Goal: Task Accomplishment & Management: Manage account settings

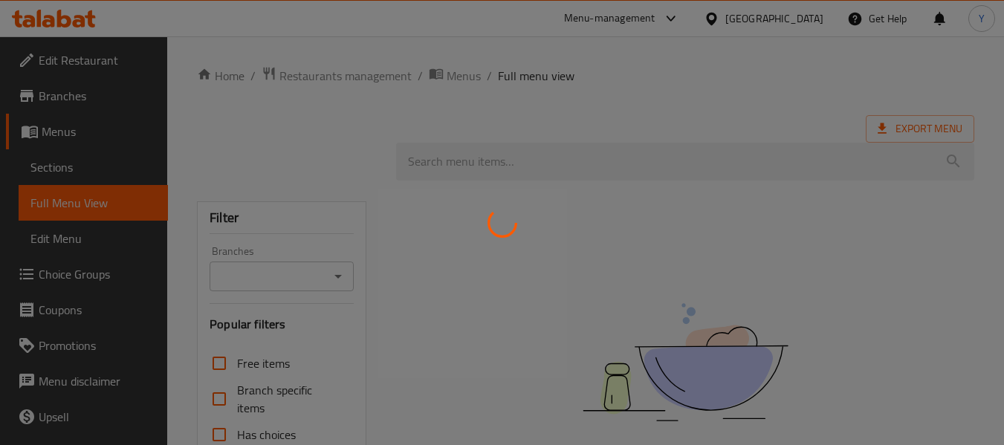
click at [359, 213] on div at bounding box center [502, 222] width 1004 height 445
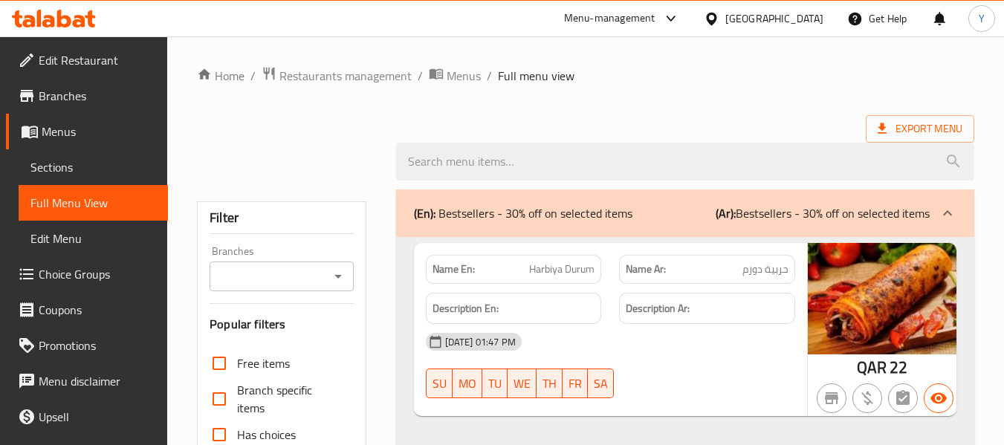
click at [802, 15] on div "Qatar" at bounding box center [774, 18] width 98 height 16
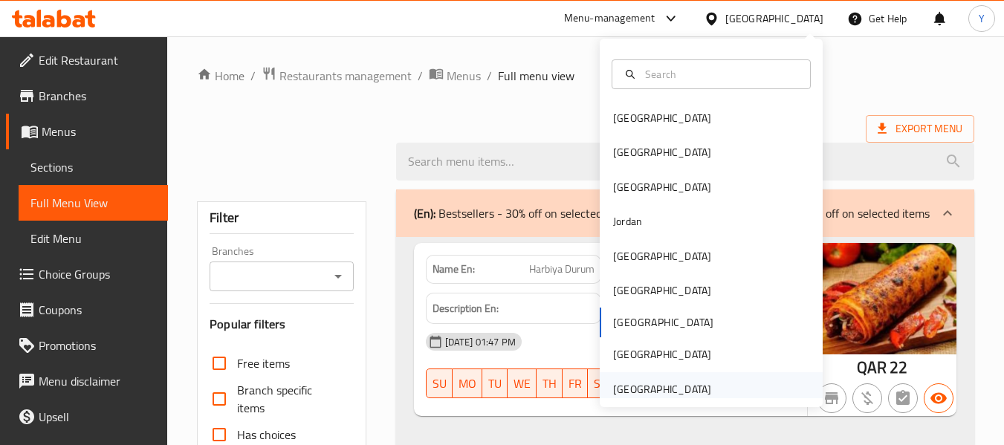
click at [671, 386] on div "[GEOGRAPHIC_DATA]" at bounding box center [662, 389] width 98 height 16
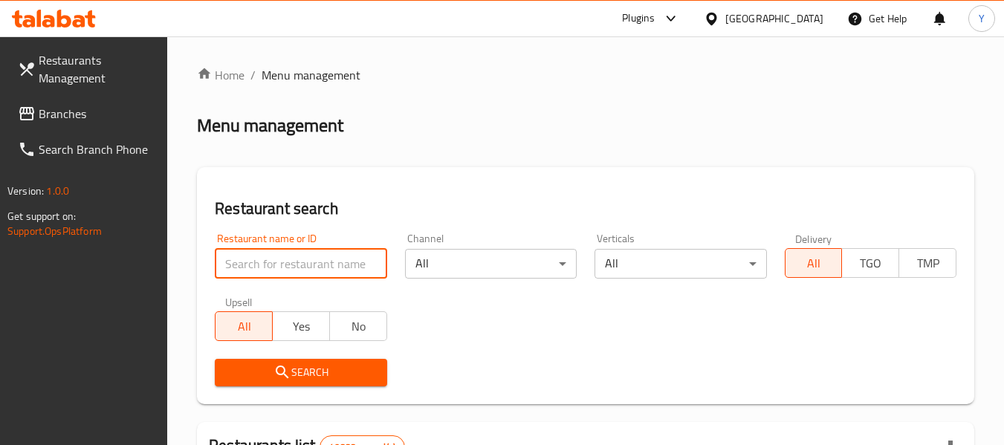
click at [283, 267] on input "search" at bounding box center [301, 264] width 172 height 30
paste input "tea box restaurant"
type input "tea box restaurant"
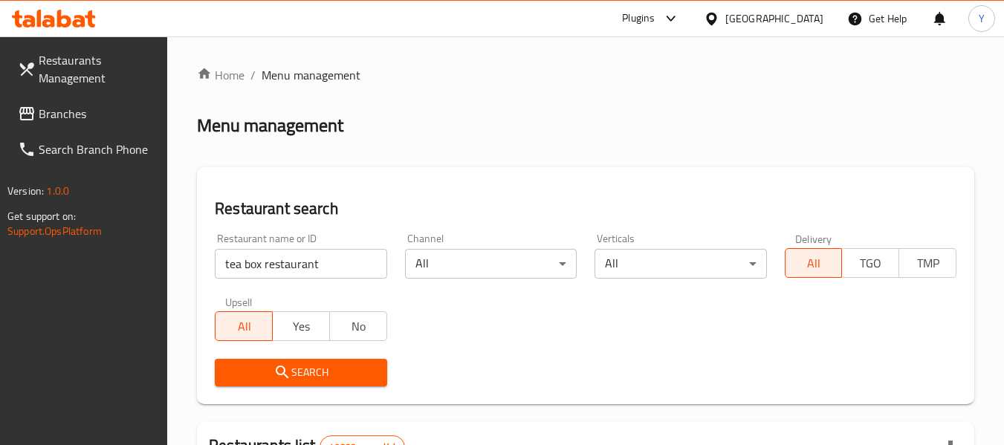
click at [390, 177] on div "Restaurant search Restaurant name or ID tea box restaurant Restaurant name or I…" at bounding box center [585, 285] width 777 height 237
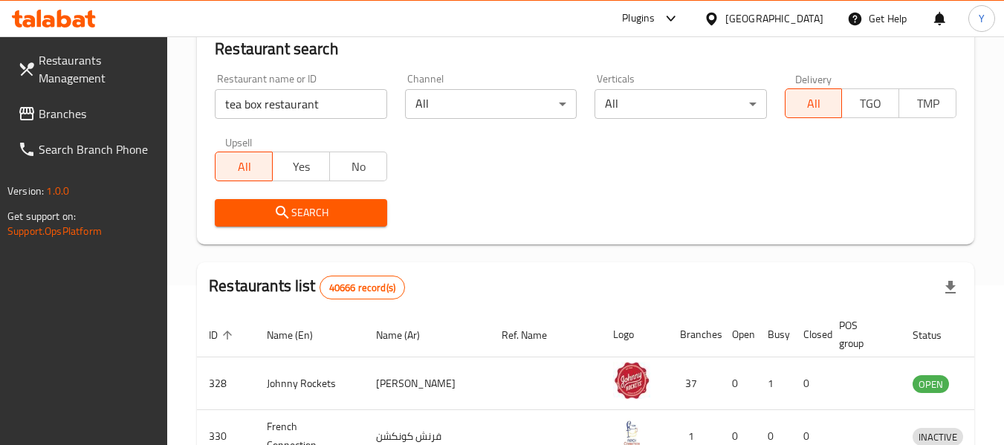
scroll to position [178, 0]
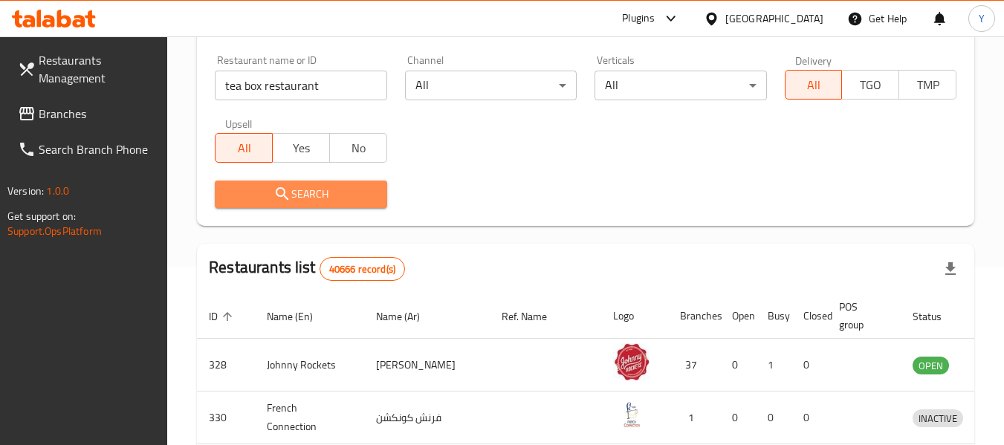
click at [300, 195] on span "Search" at bounding box center [301, 194] width 148 height 19
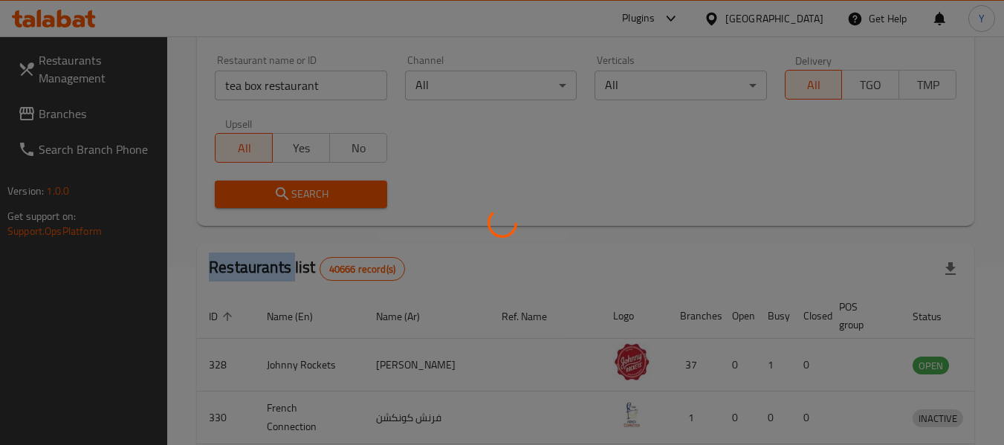
click at [300, 195] on div at bounding box center [502, 222] width 1004 height 445
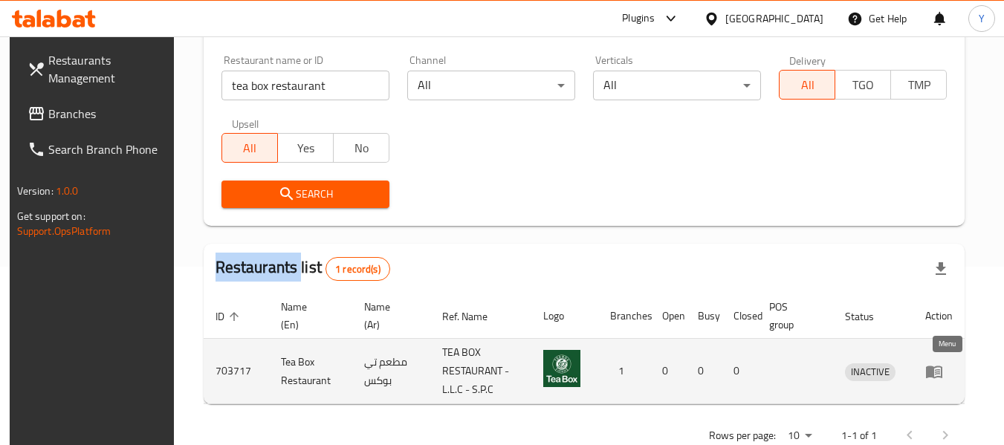
click at [942, 373] on icon "enhanced table" at bounding box center [934, 372] width 16 height 13
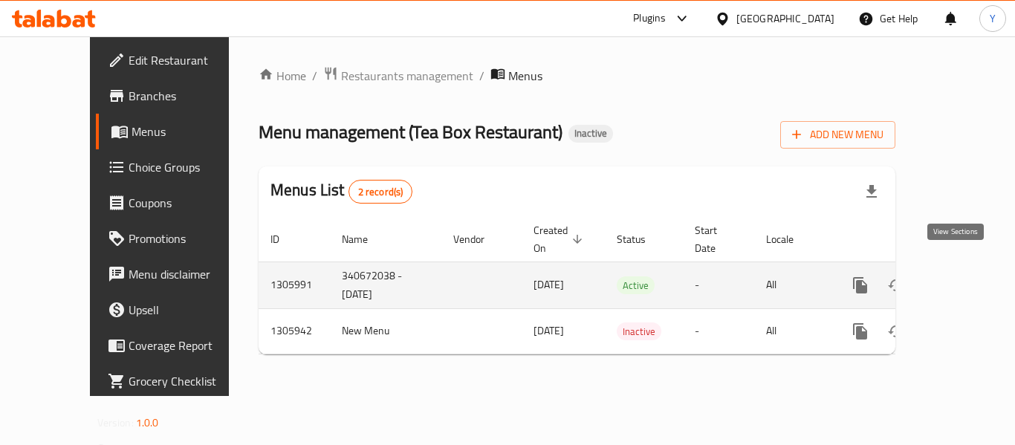
click at [959, 276] on icon "enhanced table" at bounding box center [968, 285] width 18 height 18
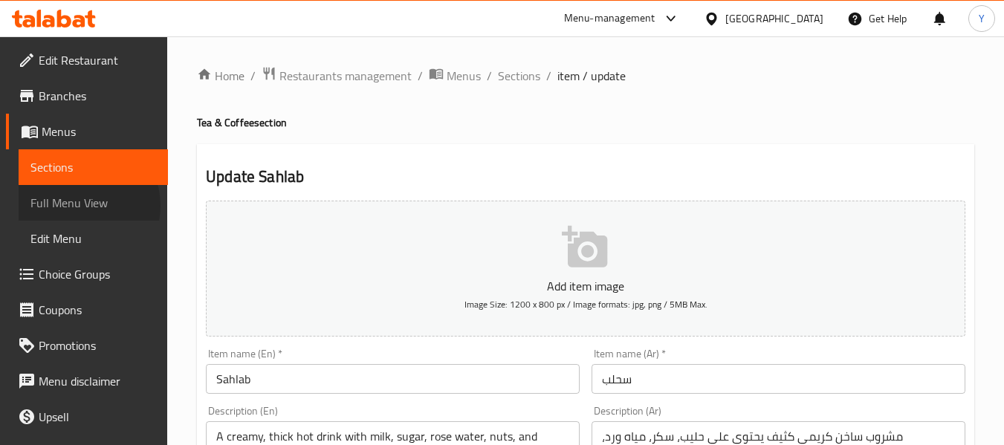
click at [80, 206] on span "Full Menu View" at bounding box center [93, 203] width 126 height 18
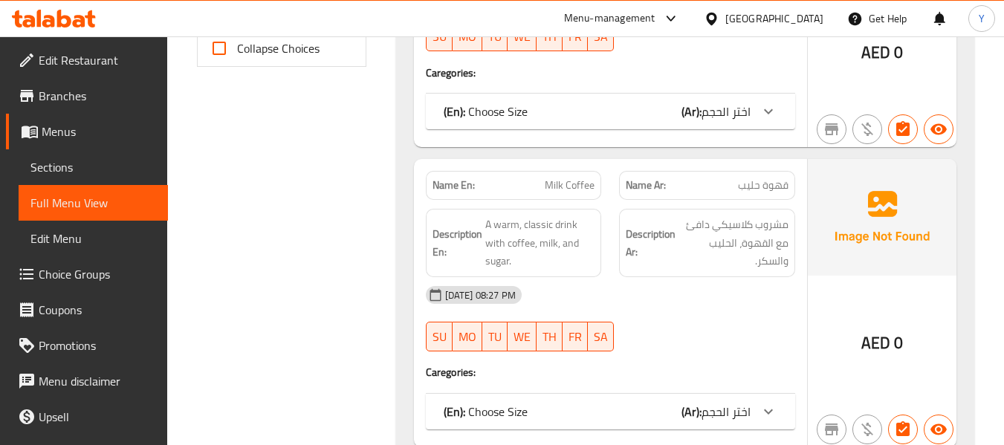
scroll to position [604, 0]
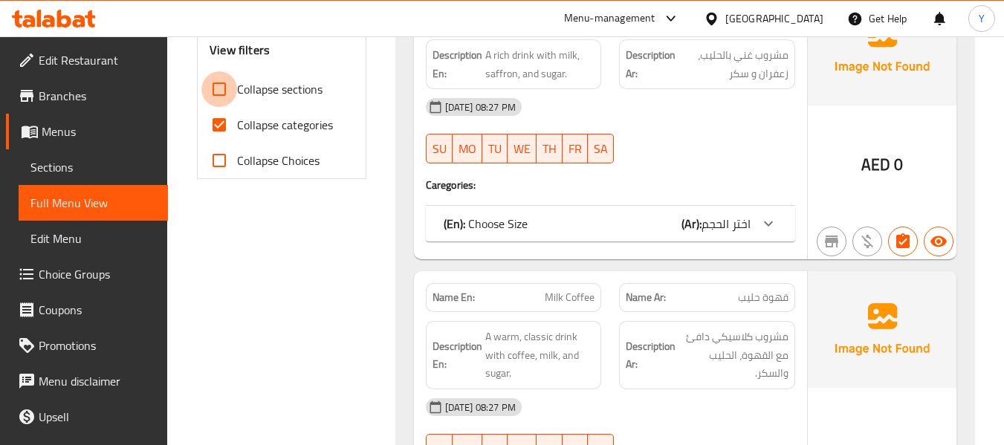
click at [213, 97] on input "Collapse sections" at bounding box center [219, 89] width 36 height 36
checkbox input "true"
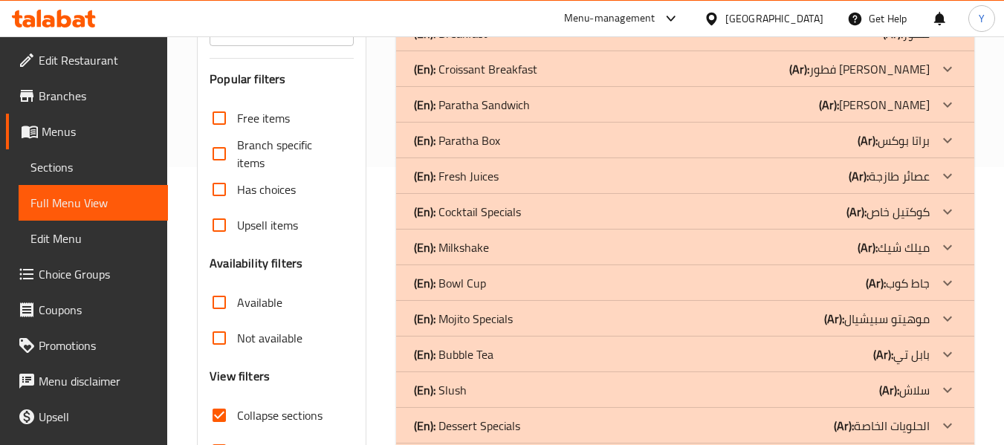
scroll to position [271, 0]
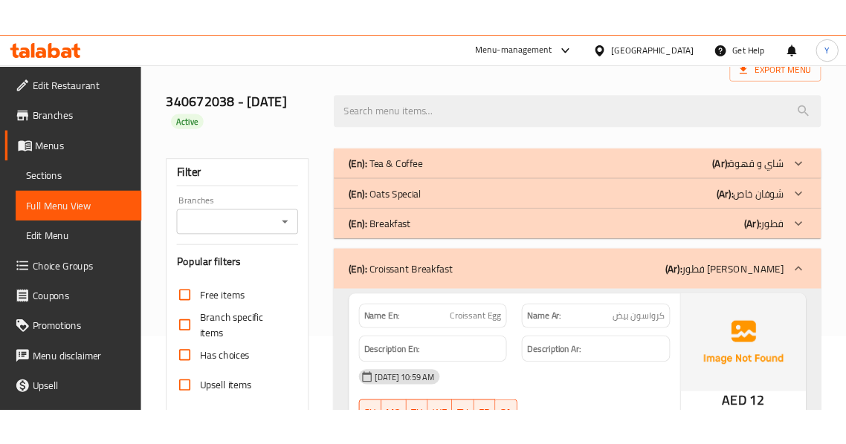
scroll to position [0, 0]
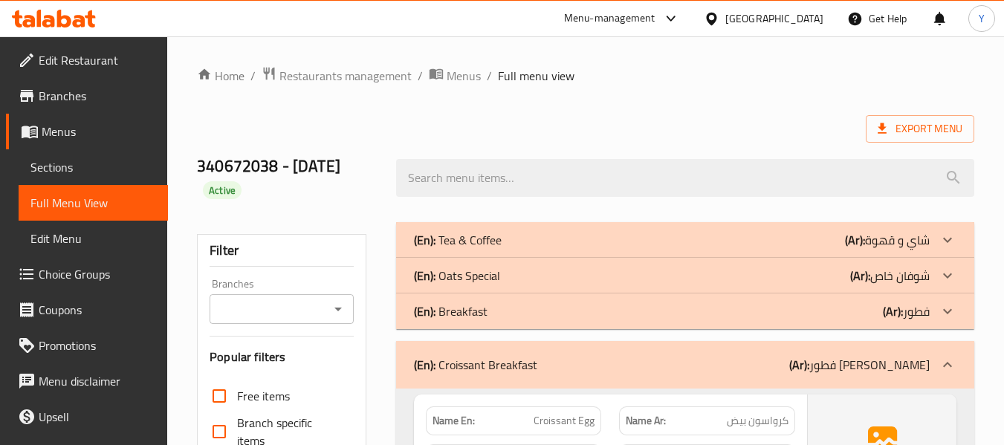
click at [825, 258] on div "(En): Breakfast (Ar): فطور" at bounding box center [685, 240] width 578 height 36
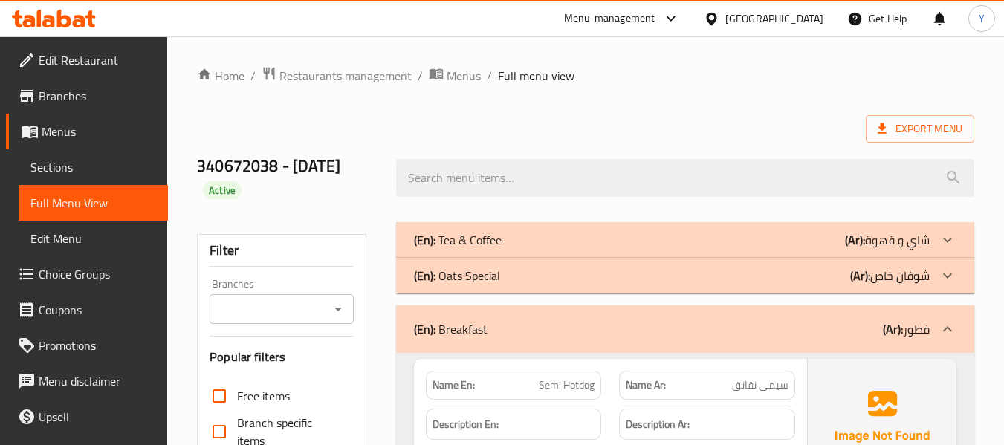
click at [809, 249] on div "(En): Oats Special (Ar): شوفان خاص" at bounding box center [672, 240] width 516 height 18
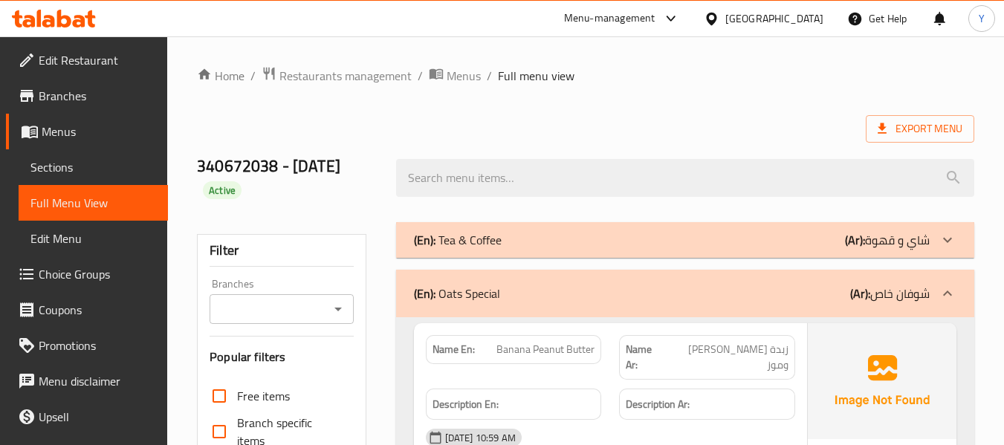
click at [821, 247] on div "(En): Tea & Coffee (Ar): شاي و قهوة" at bounding box center [672, 240] width 516 height 18
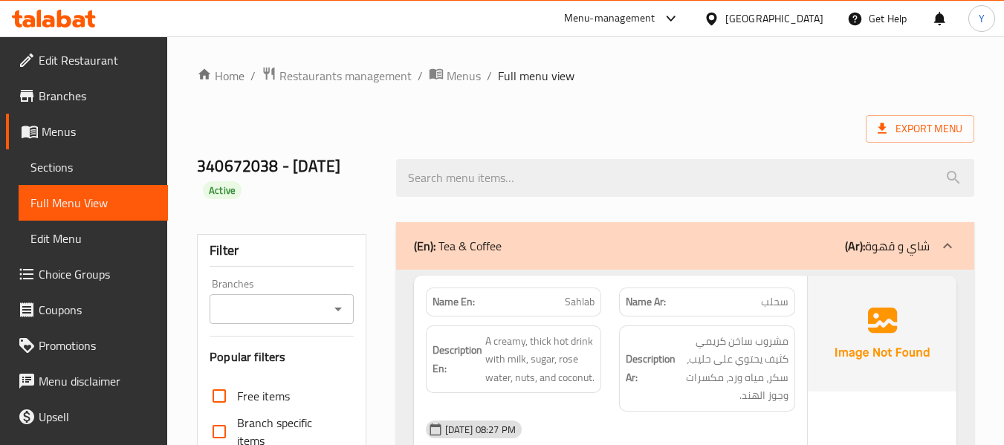
click at [482, 128] on div "Export Menu" at bounding box center [585, 128] width 777 height 27
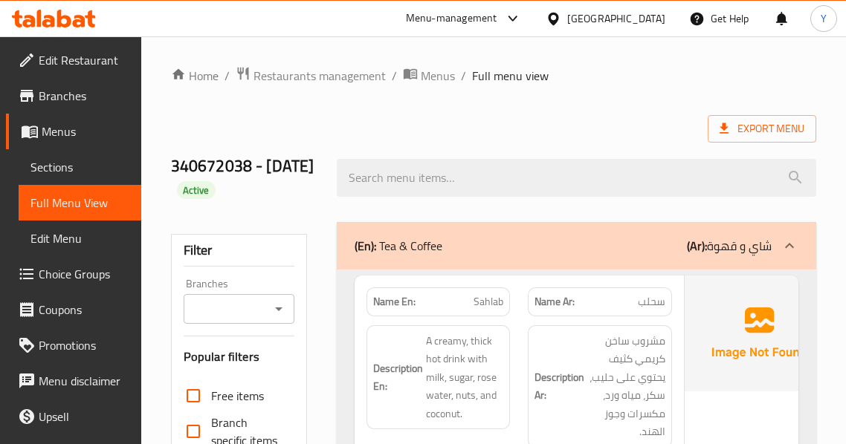
click at [594, 314] on div "Name Ar: سحلب" at bounding box center [600, 302] width 144 height 29
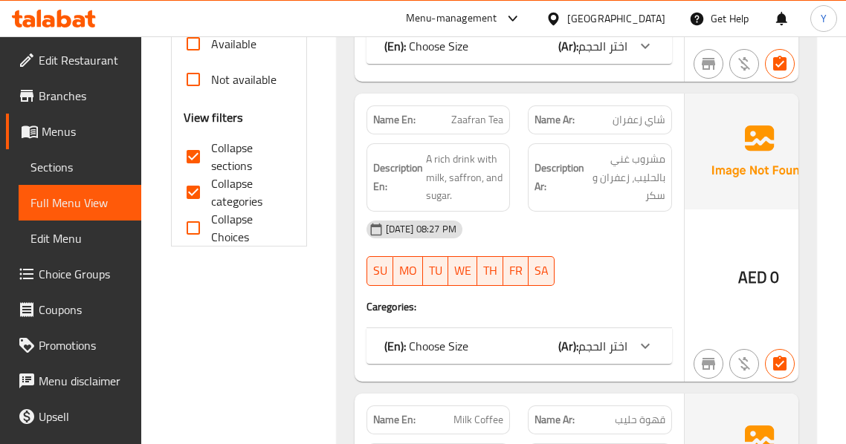
scroll to position [567, 0]
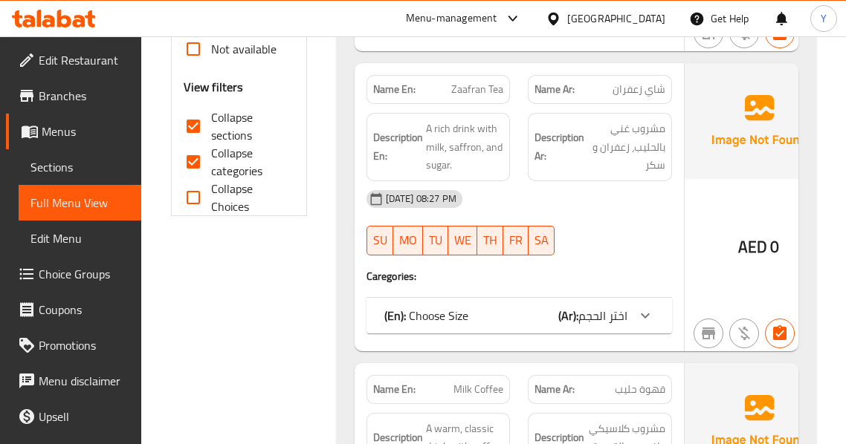
click at [563, 126] on h6 "Description Ar: مشروب غني بالحليب، زعفران و سكر" at bounding box center [599, 147] width 131 height 55
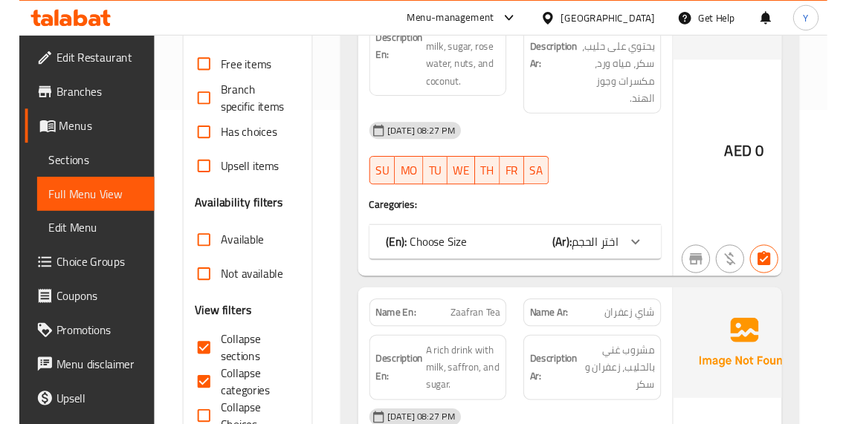
scroll to position [359, 0]
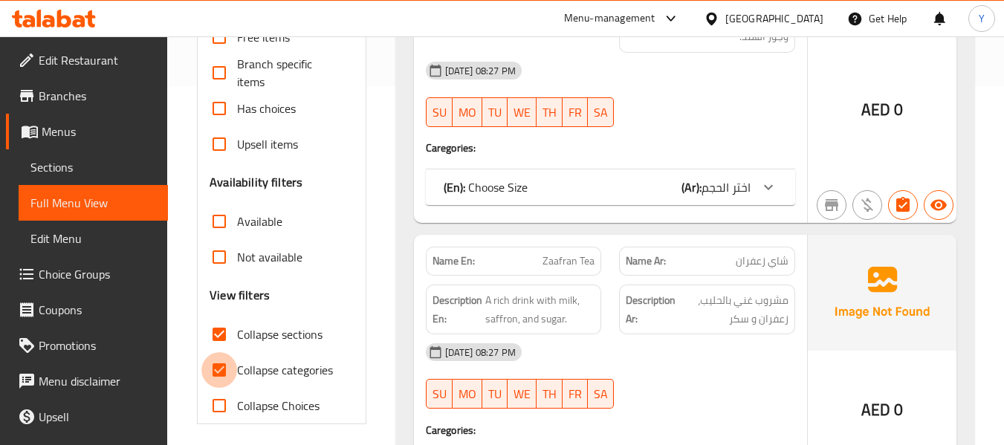
click at [234, 362] on input "Collapse categories" at bounding box center [219, 370] width 36 height 36
checkbox input "false"
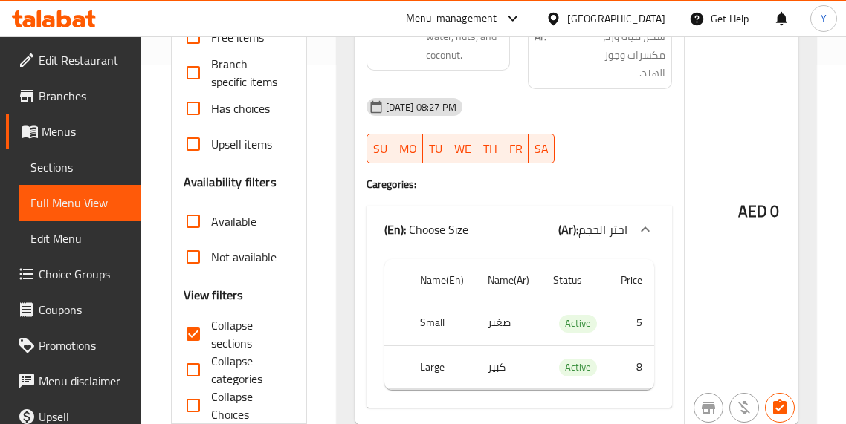
click at [762, 181] on div "AED 0" at bounding box center [758, 171] width 149 height 509
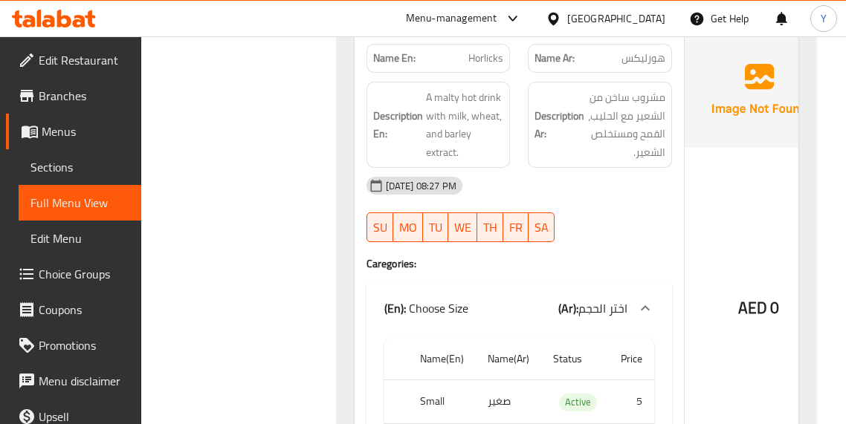
scroll to position [3688, 0]
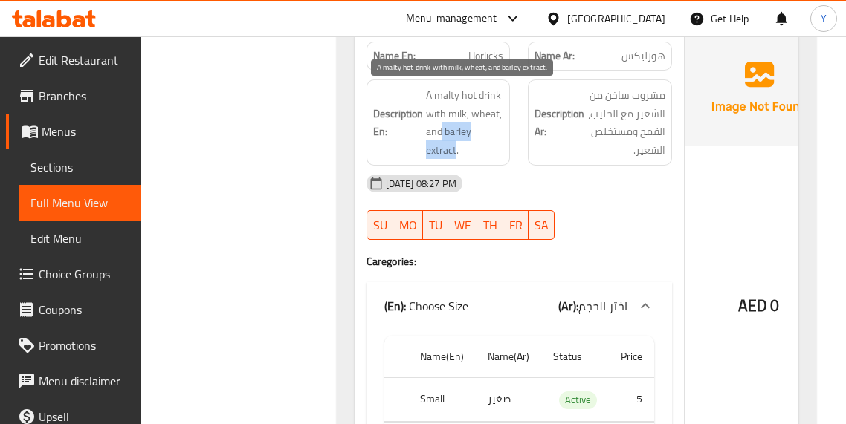
drag, startPoint x: 442, startPoint y: 129, endPoint x: 456, endPoint y: 143, distance: 19.5
click at [456, 143] on span "A malty hot drink with milk, wheat, and barley extract." at bounding box center [465, 122] width 78 height 73
drag, startPoint x: 456, startPoint y: 143, endPoint x: 445, endPoint y: 131, distance: 16.4
click at [445, 131] on span "A malty hot drink with milk, wheat, and barley extract." at bounding box center [465, 122] width 78 height 73
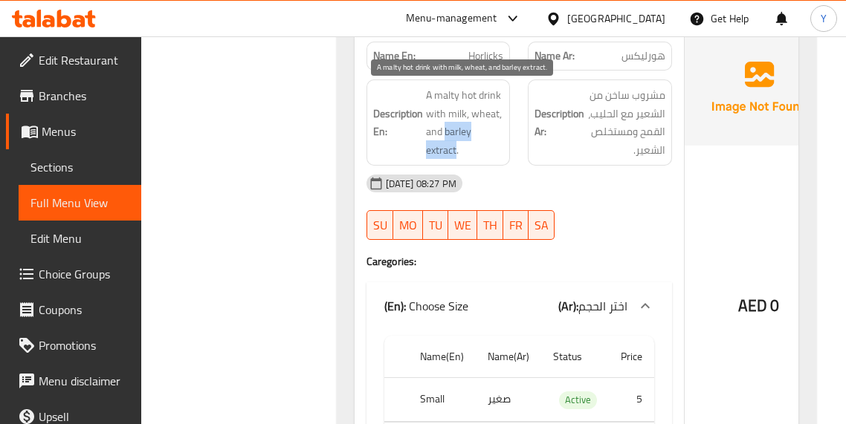
copy span "barley extract"
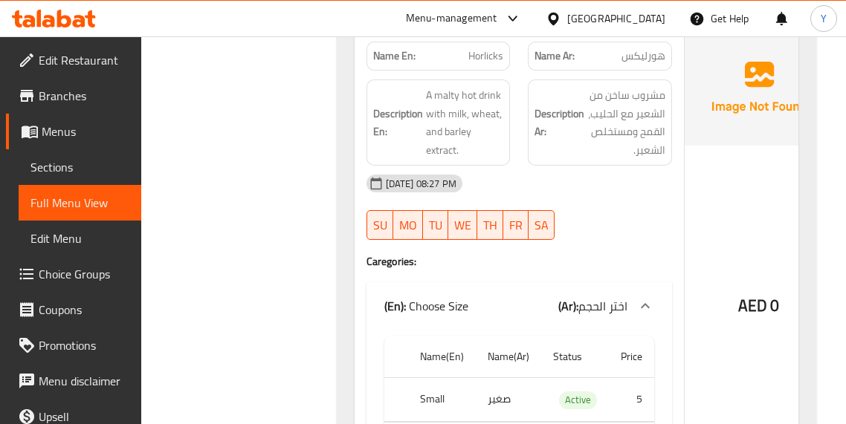
click at [652, 195] on div "[DATE] 08:27 PM" at bounding box center [518, 184] width 323 height 36
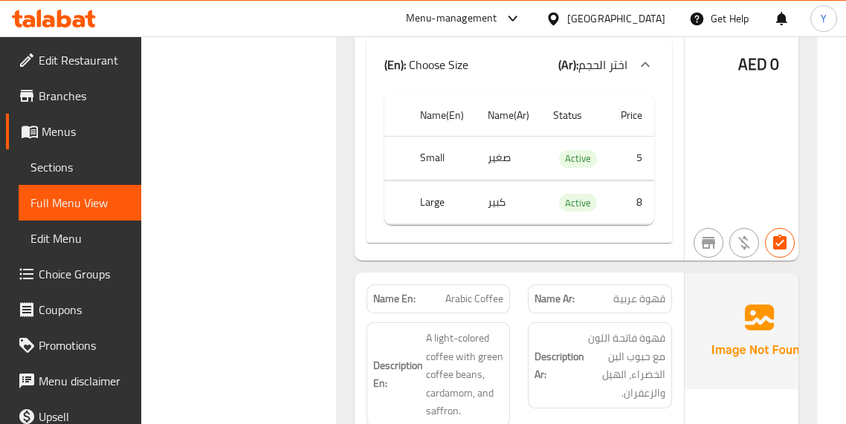
scroll to position [5888, 0]
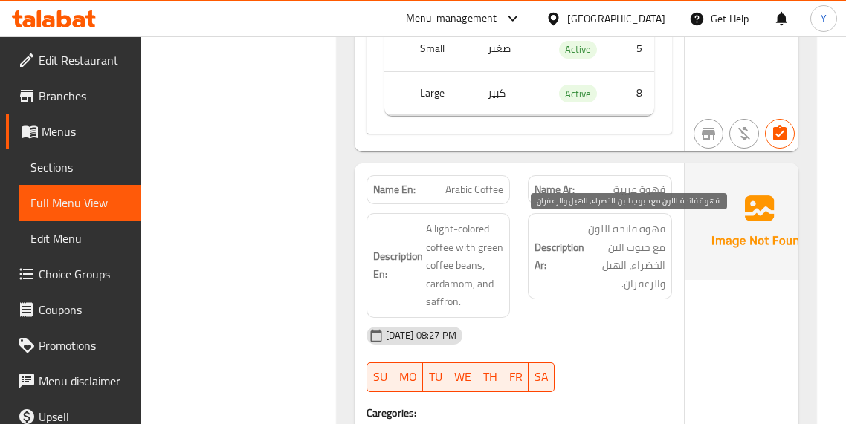
click at [639, 247] on span "قهوة فاتحة اللون مع حبوب البن الخضراء، الهيل والزعفران." at bounding box center [626, 256] width 78 height 73
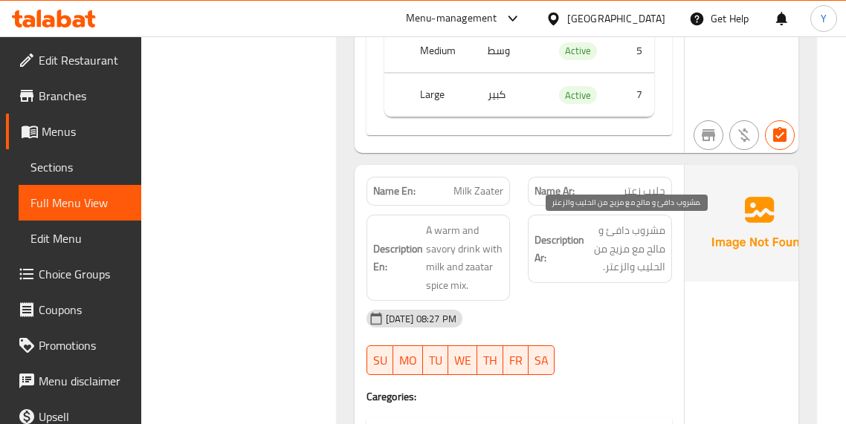
scroll to position [7582, 0]
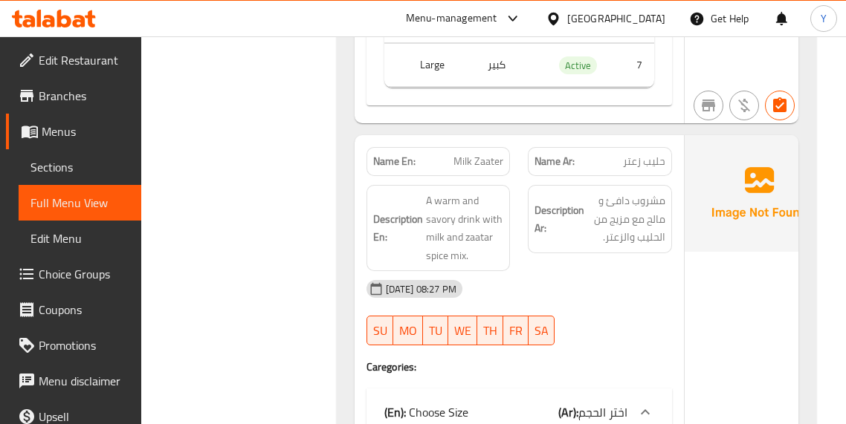
click at [560, 271] on div "[DATE] 08:27 PM" at bounding box center [518, 289] width 323 height 36
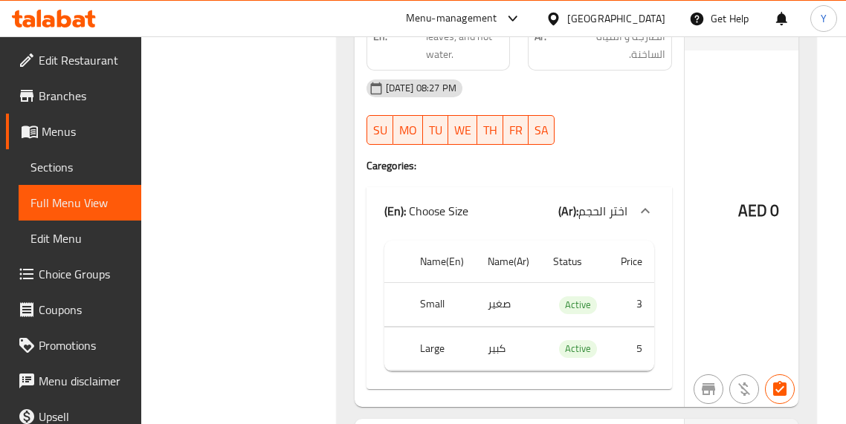
scroll to position [10733, 0]
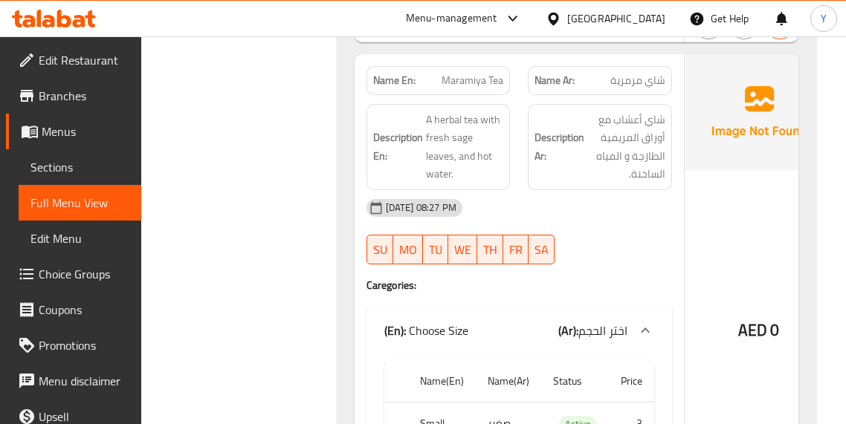
click at [620, 88] on span "شاي مرمرية" at bounding box center [637, 81] width 55 height 16
copy span "مرمرية"
click at [618, 293] on div "Name En: Maramiya Tea Name Ar: شاي مرمرية Description En: A herbal tea with fre…" at bounding box center [518, 290] width 329 height 473
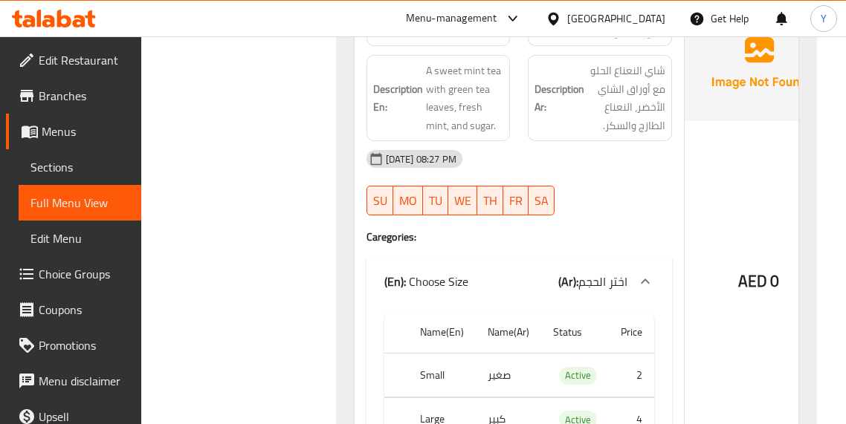
scroll to position [11268, 0]
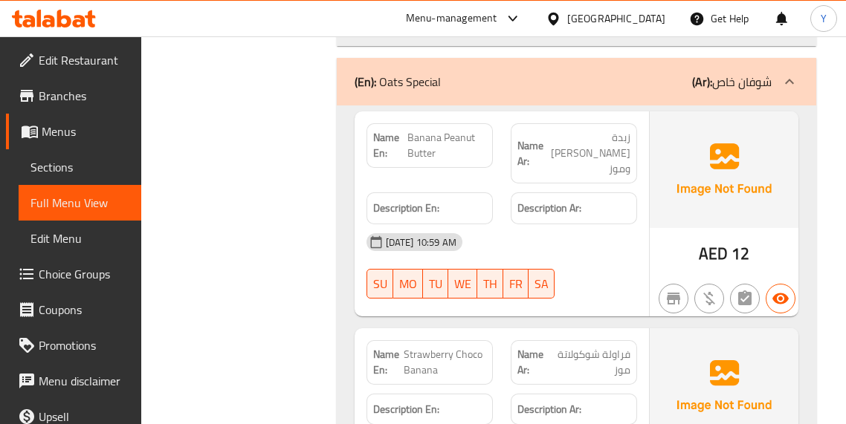
scroll to position [12279, 0]
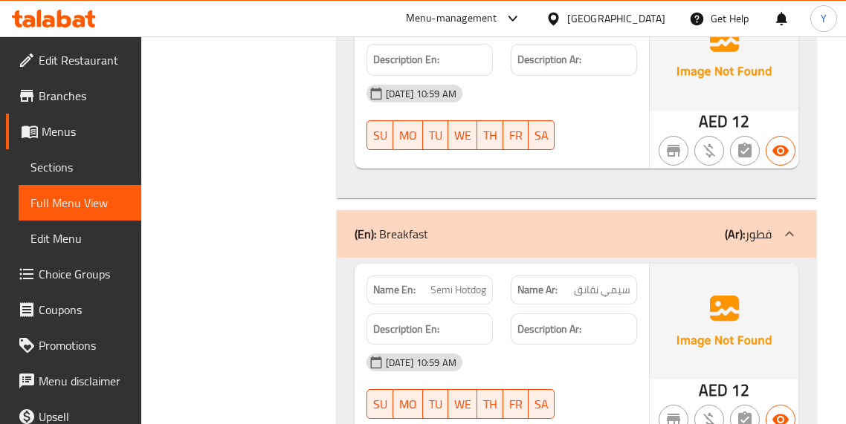
scroll to position [12903, 0]
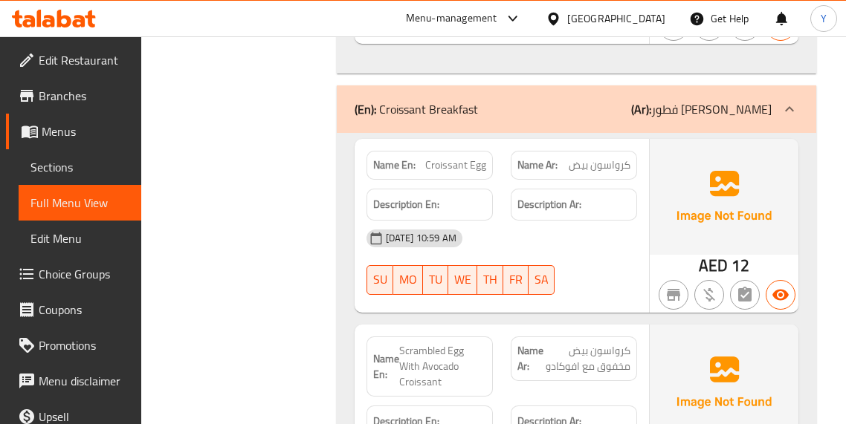
scroll to position [14211, 0]
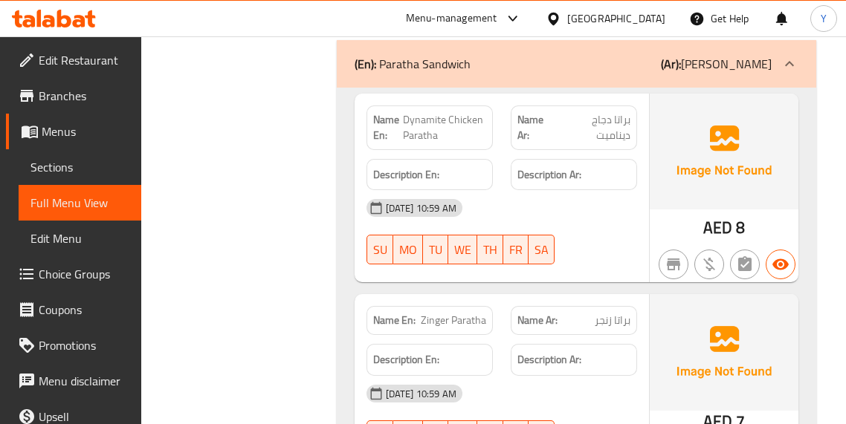
scroll to position [15519, 0]
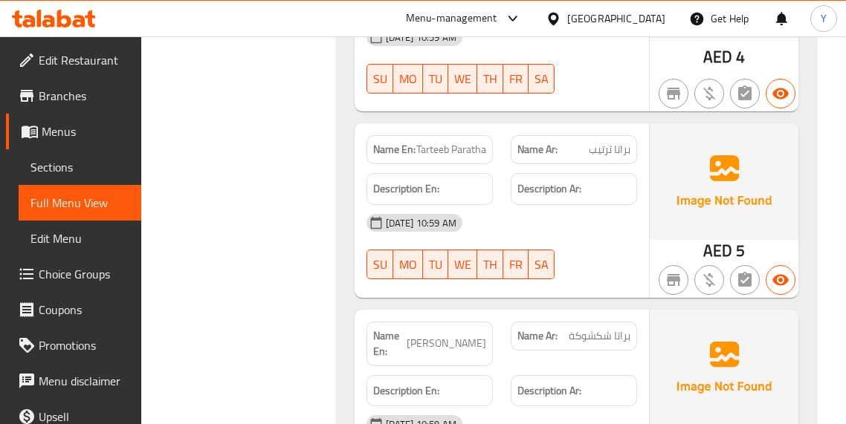
scroll to position [18611, 0]
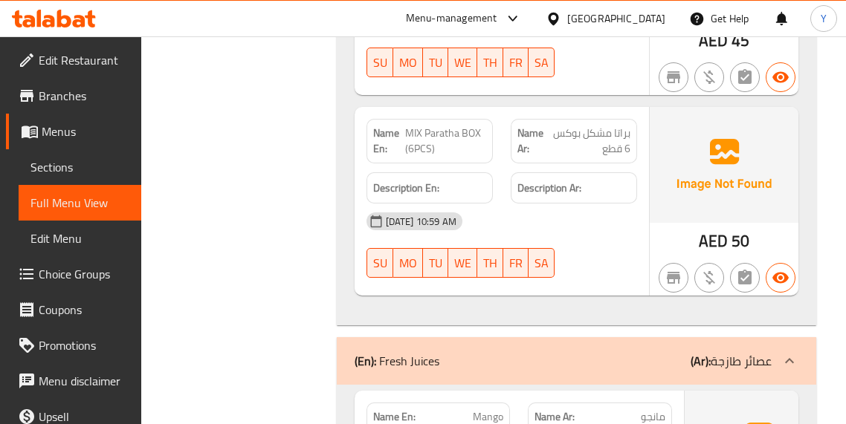
scroll to position [20692, 0]
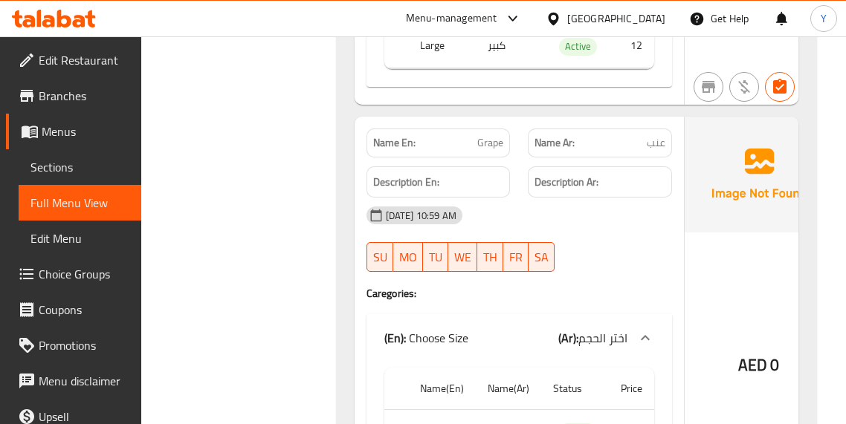
scroll to position [25032, 0]
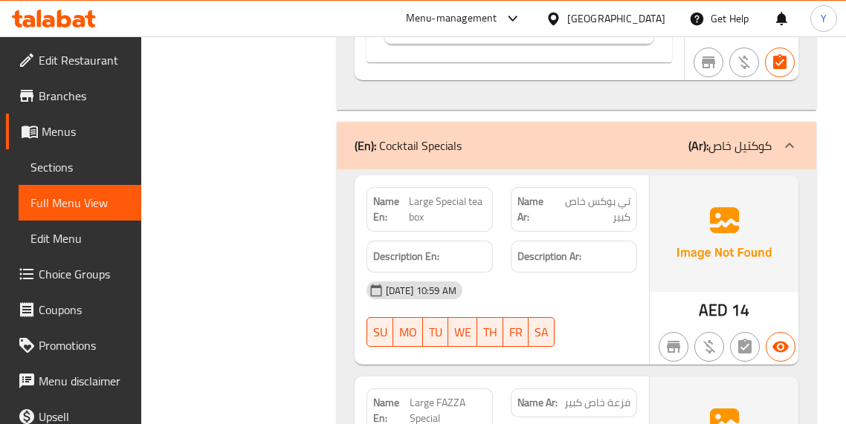
scroll to position [29669, 0]
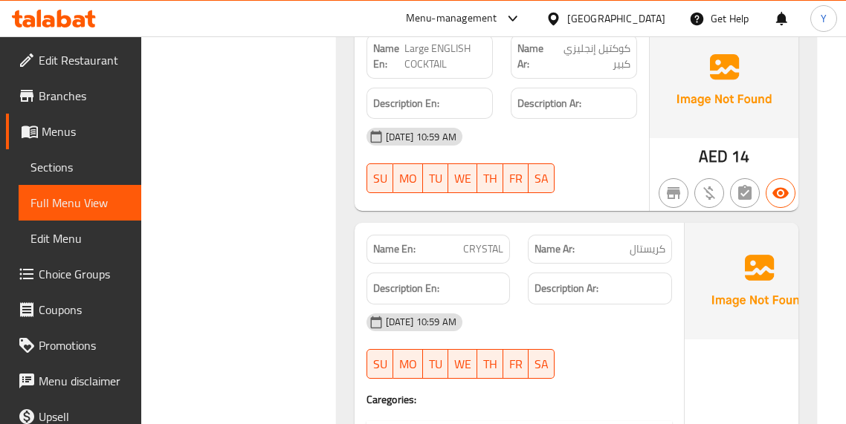
scroll to position [31452, 0]
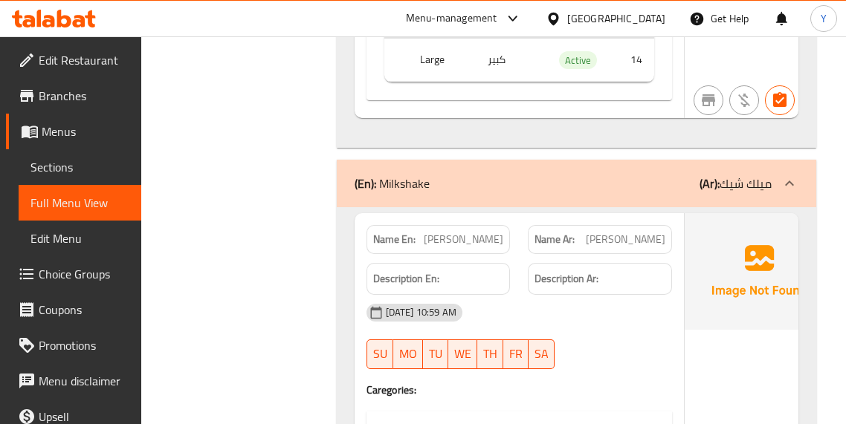
scroll to position [33266, 0]
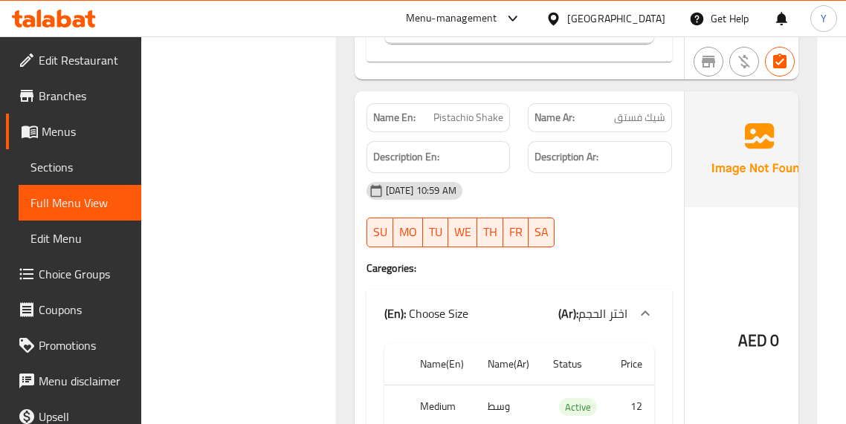
scroll to position [35079, 0]
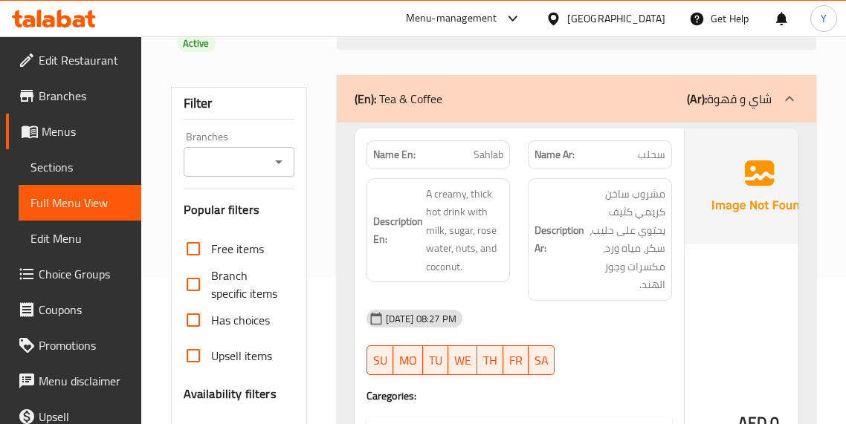
scroll to position [17605, 0]
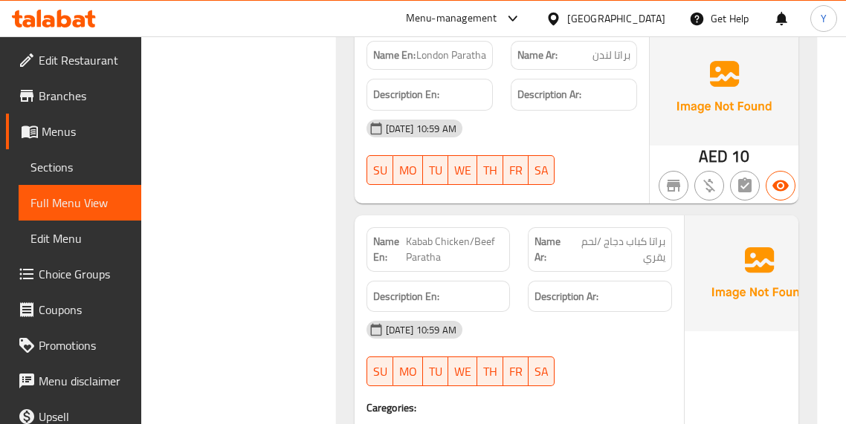
copy span "Chicken"
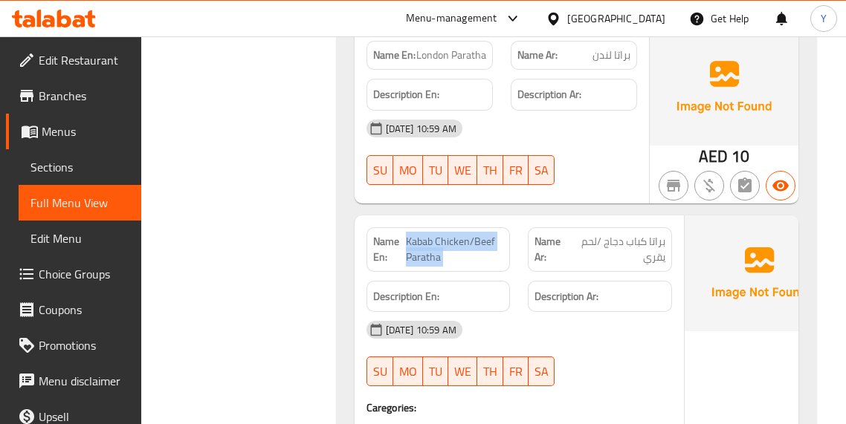
copy span "Kabab Chicken/Beef Paratha"
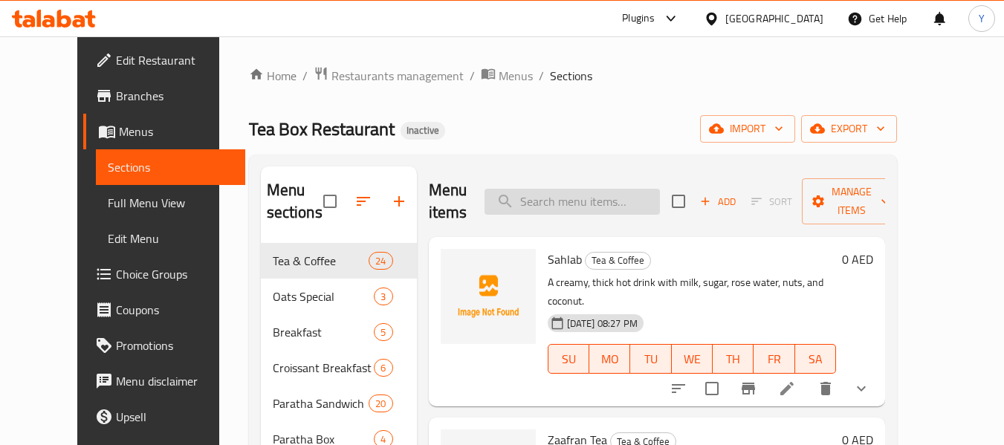
click at [634, 211] on input "search" at bounding box center [572, 202] width 175 height 26
paste input "Kabab Chicken/Beef Paratha"
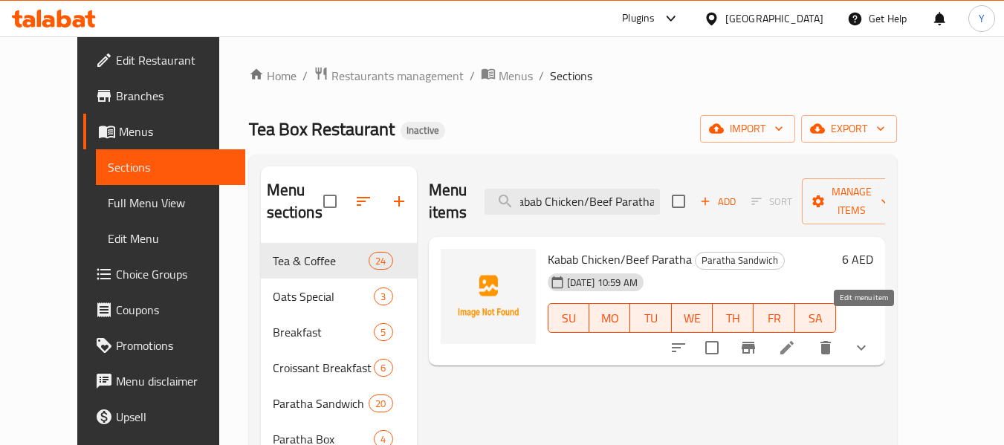
type input "Kabab Chicken/Beef Paratha"
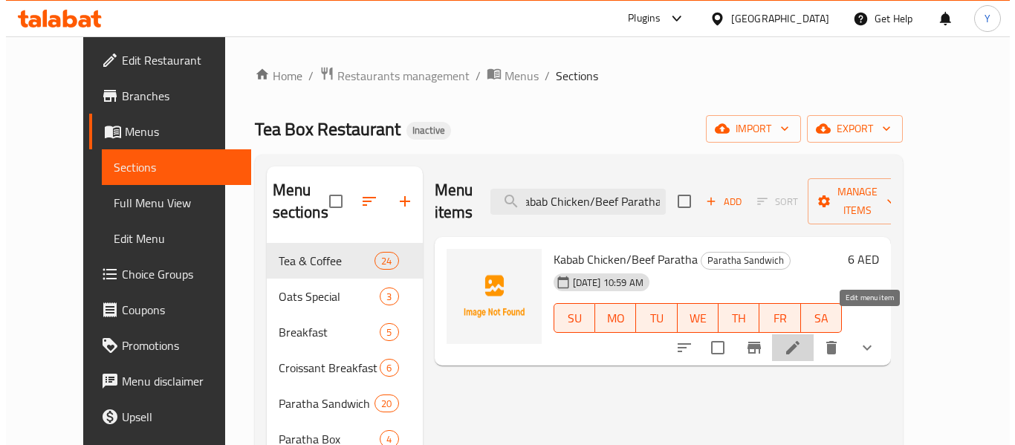
scroll to position [0, 0]
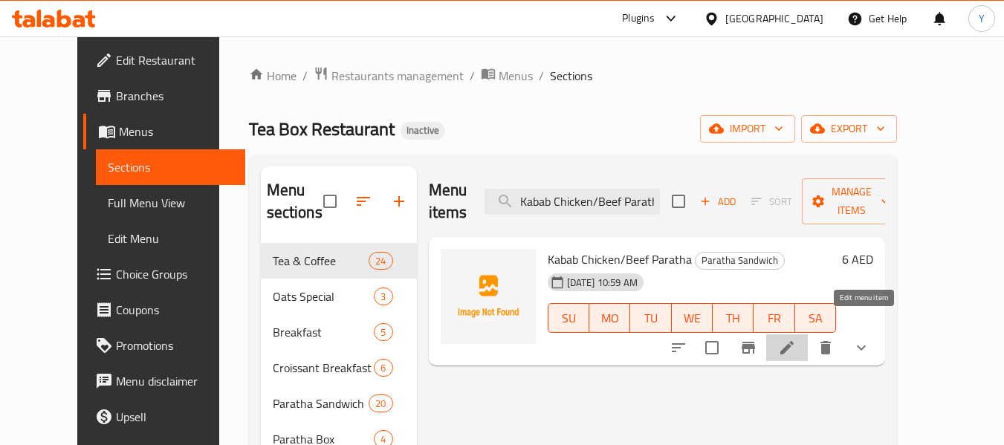
click at [796, 339] on icon at bounding box center [787, 348] width 18 height 18
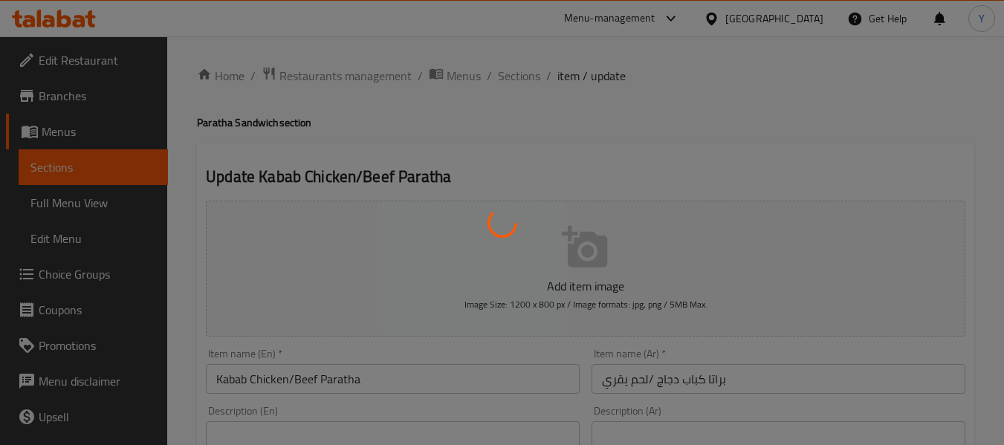
type input "اختيارك من"
type input "1"
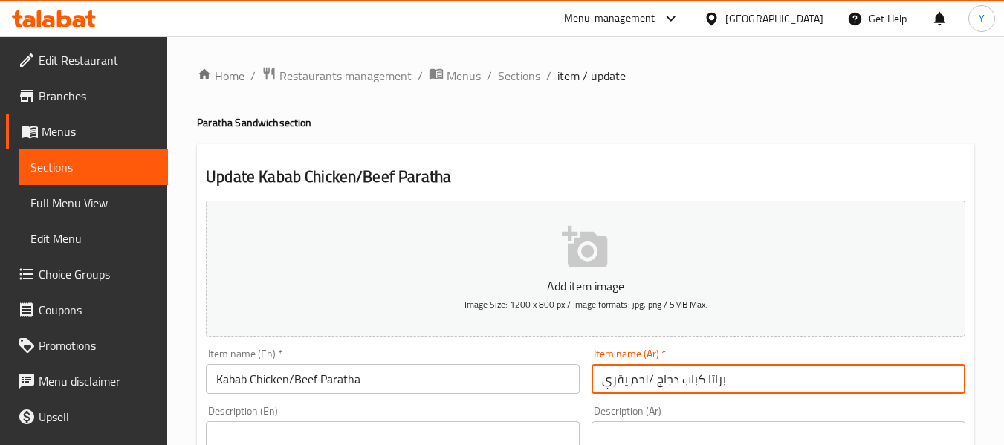
click at [627, 383] on input "براتا كباب دجاج /لحم يقري" at bounding box center [779, 379] width 374 height 30
type input "براتا كباب دجاج /لحم بقري"
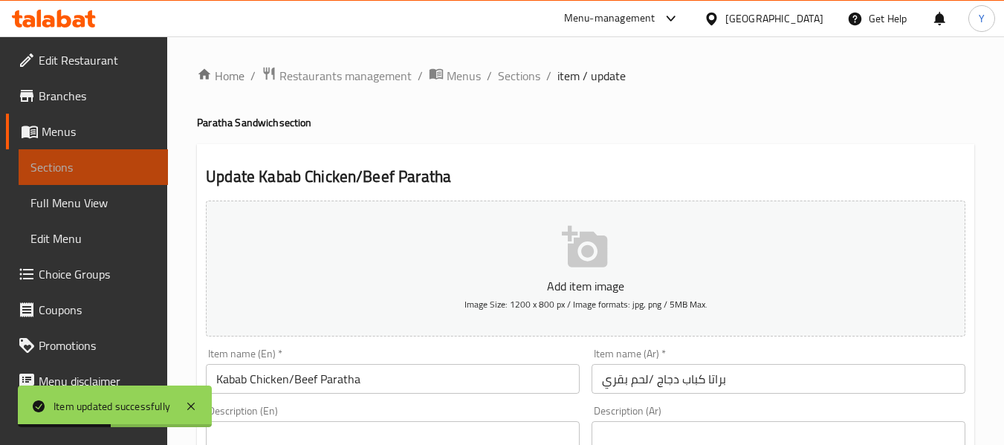
click at [140, 175] on span "Sections" at bounding box center [93, 167] width 126 height 18
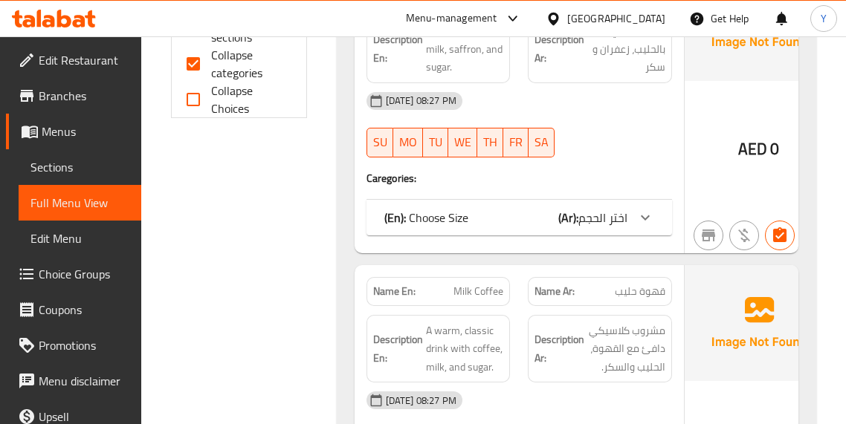
scroll to position [652, 0]
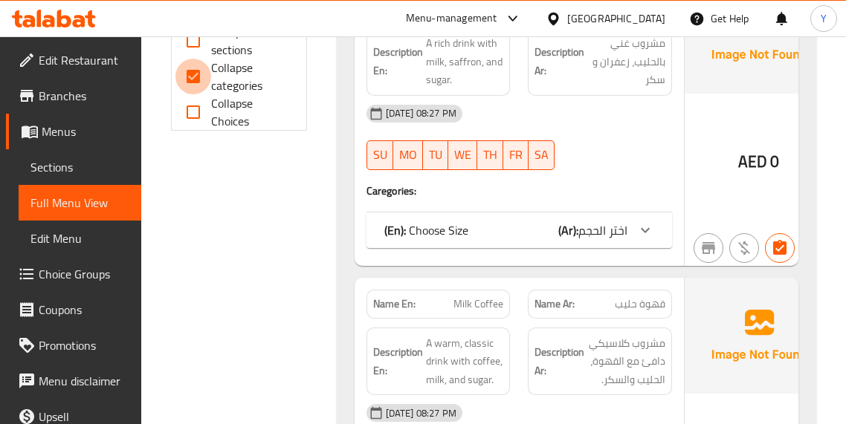
click at [201, 77] on input "Collapse categories" at bounding box center [193, 77] width 36 height 36
checkbox input "false"
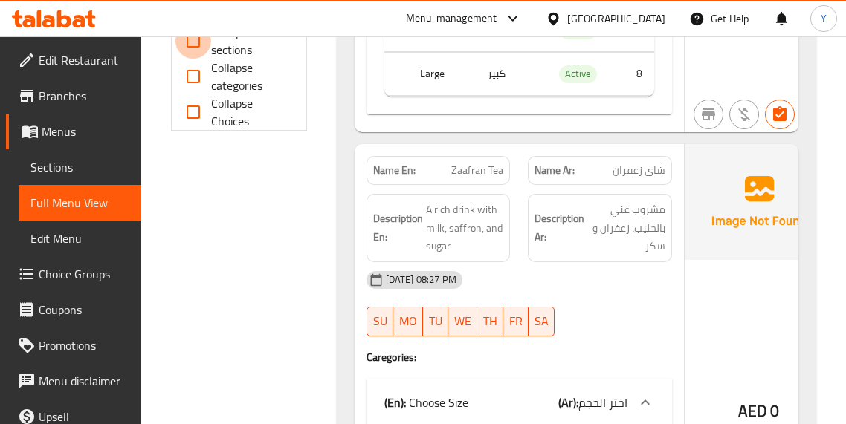
click at [194, 42] on input "Collapse sections" at bounding box center [193, 41] width 36 height 36
checkbox input "true"
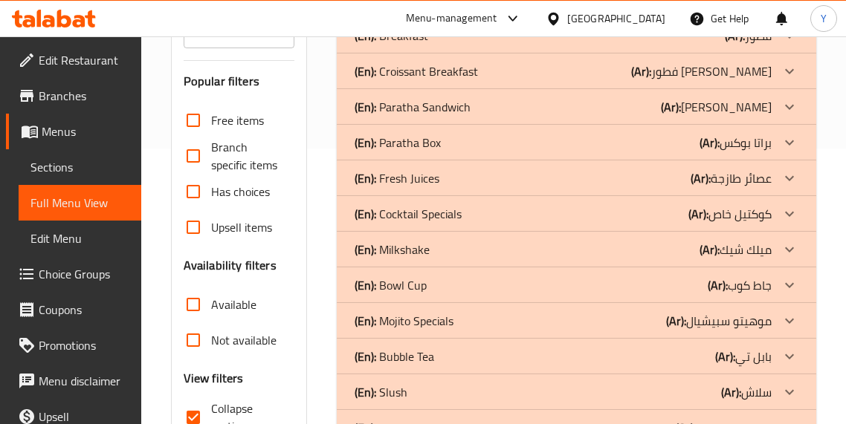
scroll to position [273, 0]
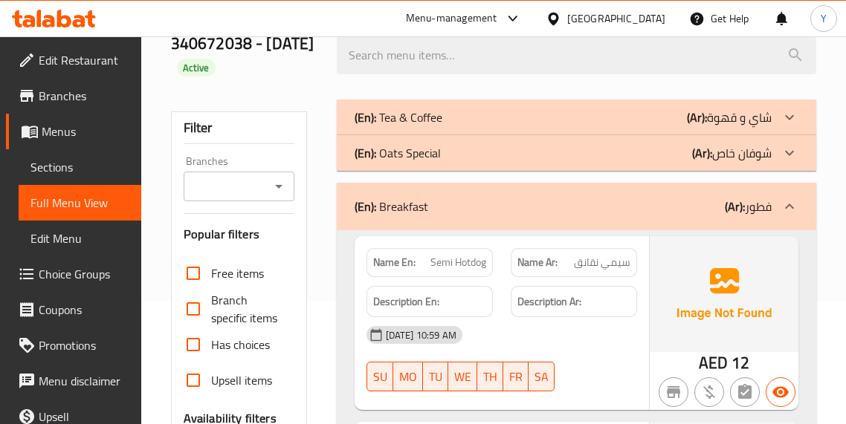
scroll to position [94, 0]
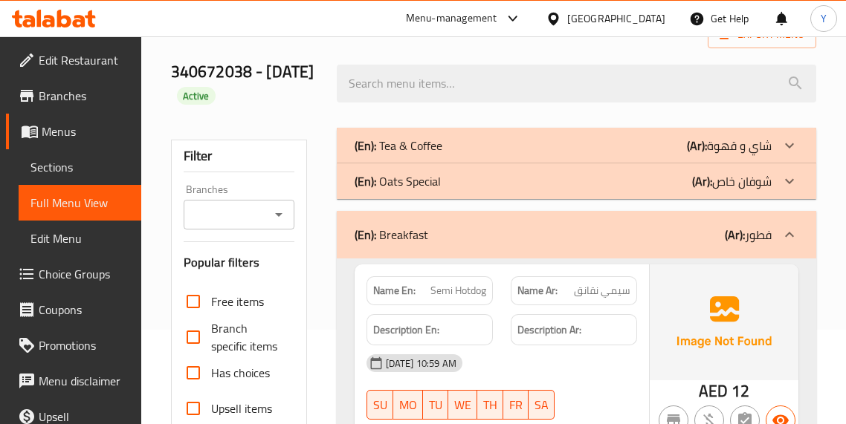
click at [727, 155] on p "(Ar): شوفان خاص" at bounding box center [729, 146] width 85 height 18
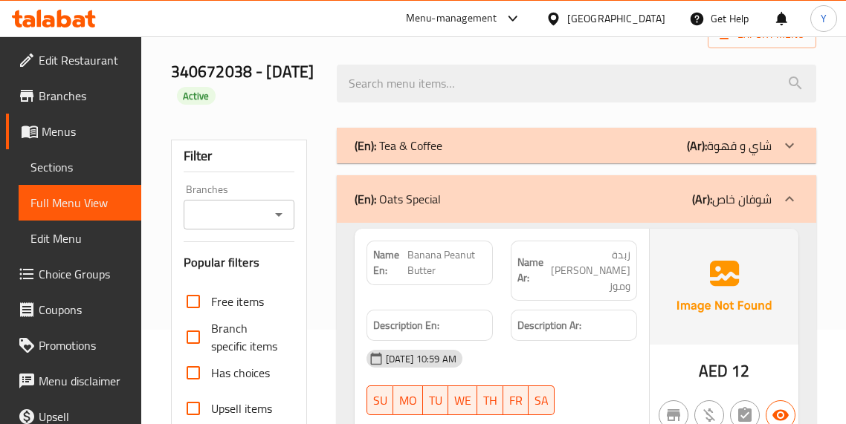
click at [736, 152] on p "(Ar): شاي و قهوة" at bounding box center [729, 146] width 85 height 18
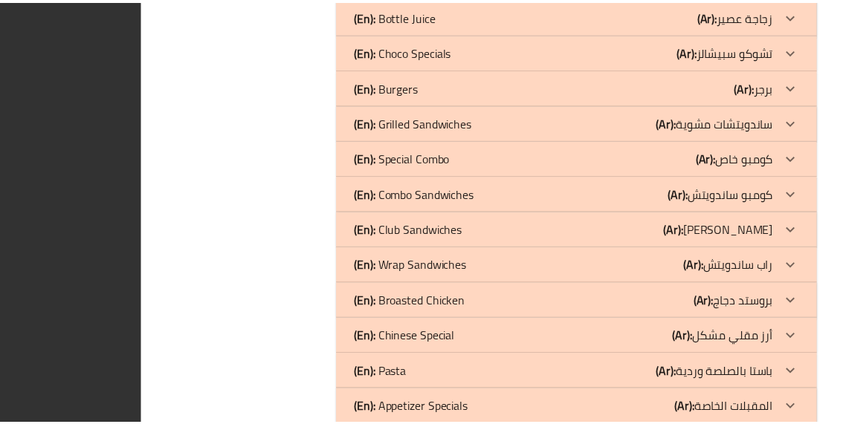
scroll to position [37147, 0]
